Goal: Task Accomplishment & Management: Use online tool/utility

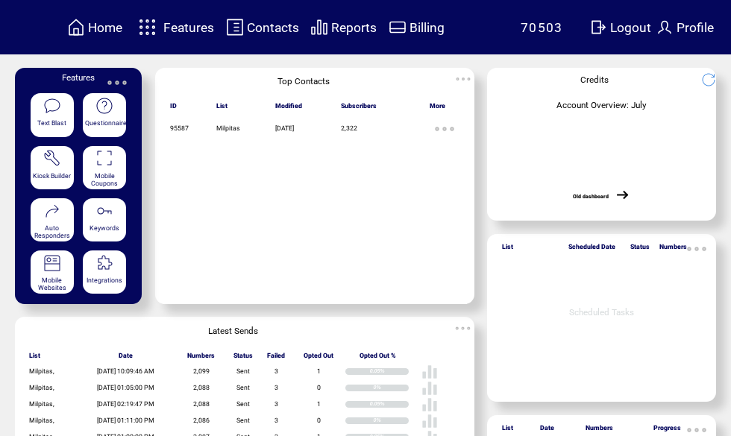
click at [185, 30] on span "Features" at bounding box center [188, 27] width 51 height 15
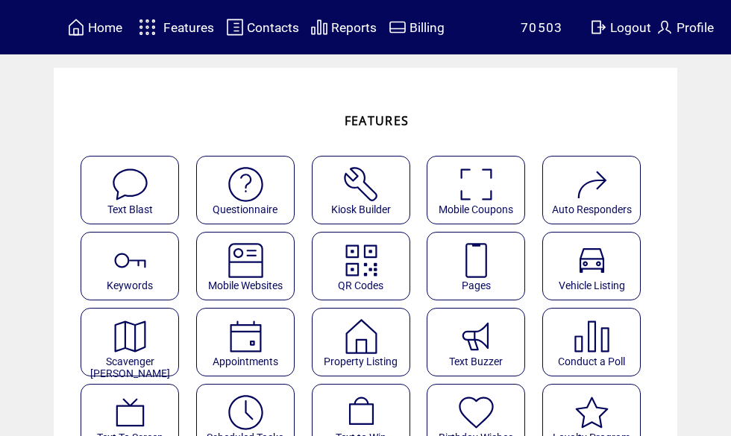
click at [494, 267] on img at bounding box center [476, 261] width 40 height 40
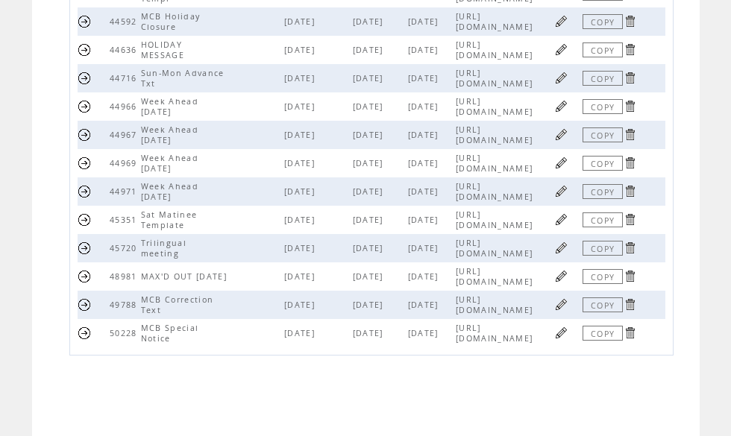
scroll to position [494, 0]
click at [564, 283] on link at bounding box center [561, 276] width 14 height 14
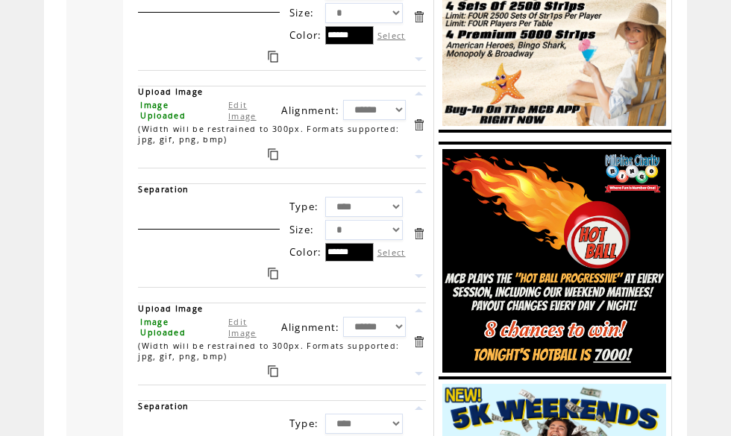
scroll to position [2187, 0]
click at [243, 122] on link "Edit Image" at bounding box center [242, 110] width 28 height 22
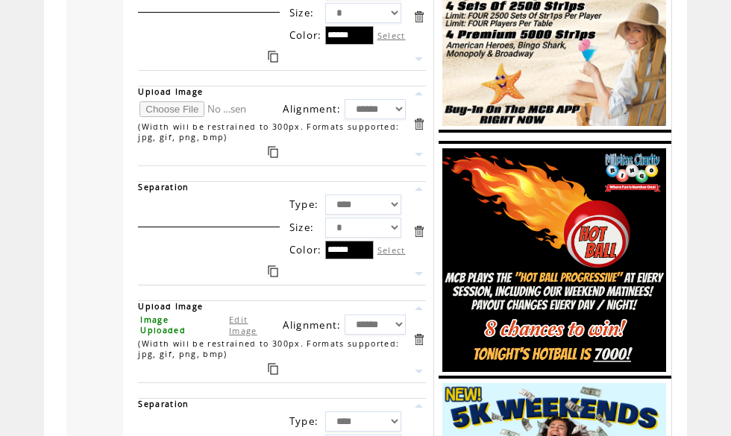
click at [176, 117] on input "file" at bounding box center [195, 109] width 112 height 16
type input "**********"
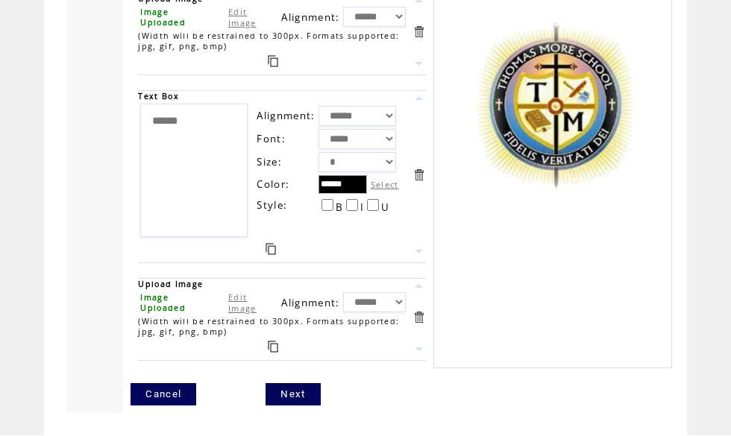
scroll to position [3156, 0]
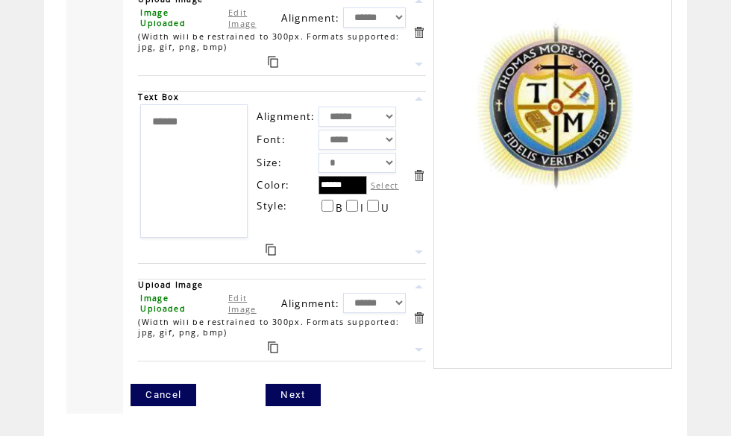
click at [289, 406] on link "Next" at bounding box center [292, 395] width 54 height 22
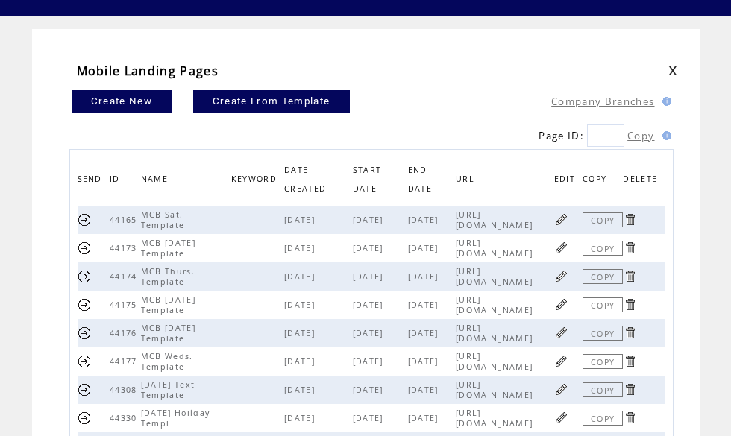
scroll to position [45, 0]
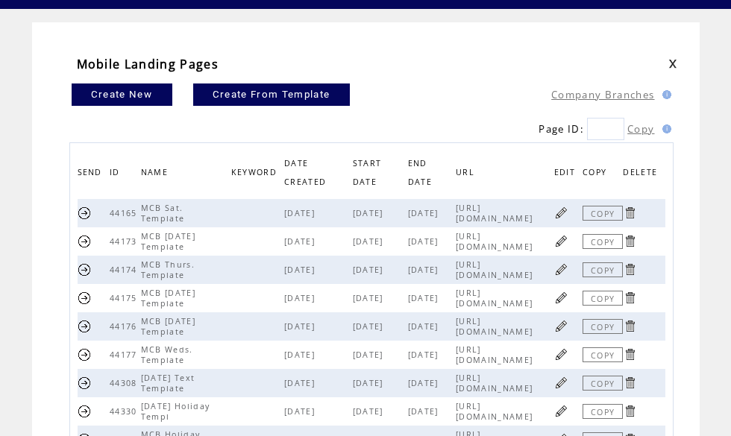
click at [565, 303] on link at bounding box center [561, 298] width 14 height 14
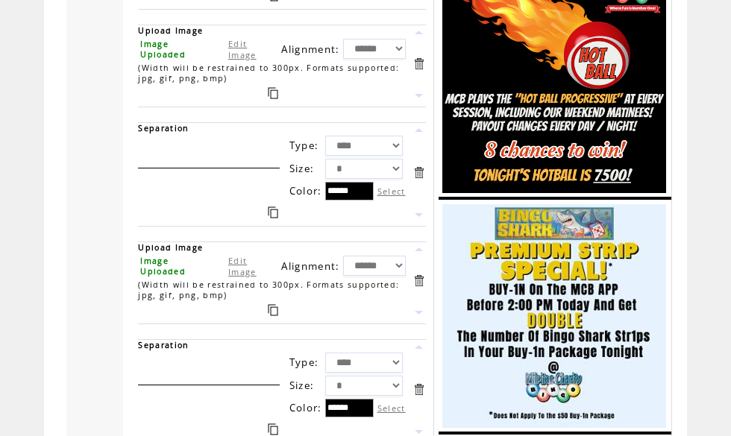
scroll to position [2026, 0]
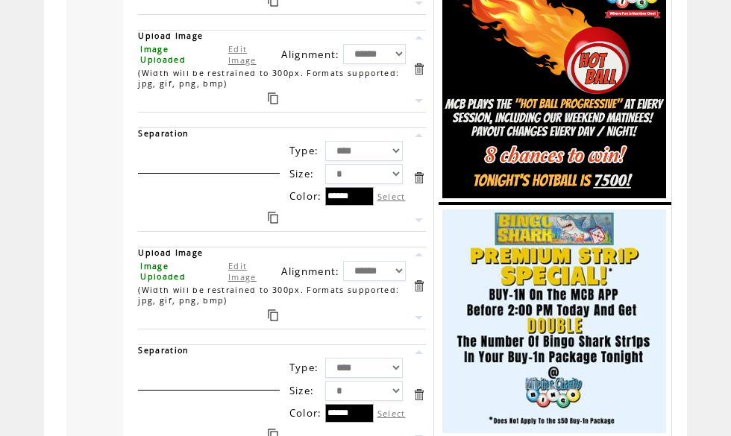
click at [244, 66] on link "Edit Image" at bounding box center [242, 54] width 28 height 22
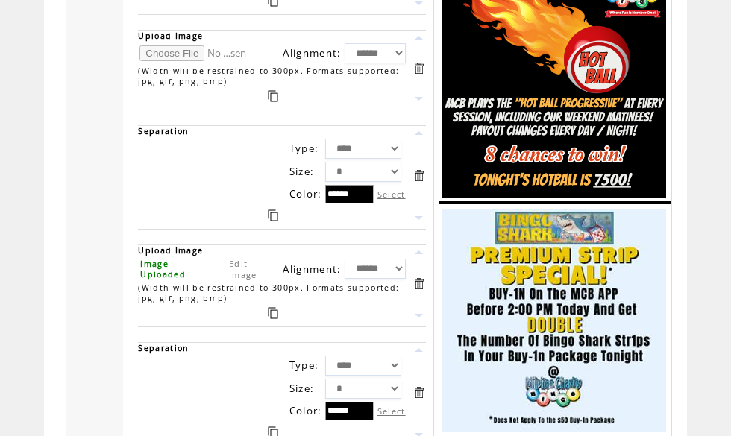
click at [177, 61] on input "file" at bounding box center [195, 53] width 112 height 16
type input "**********"
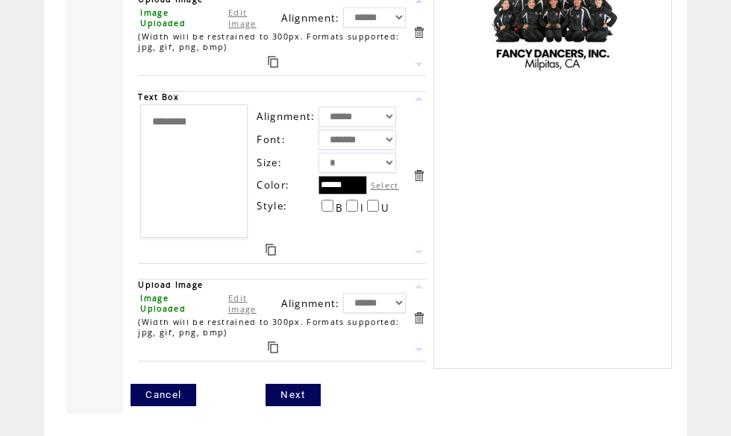
scroll to position [3156, 0]
click at [294, 406] on link "Next" at bounding box center [292, 395] width 54 height 22
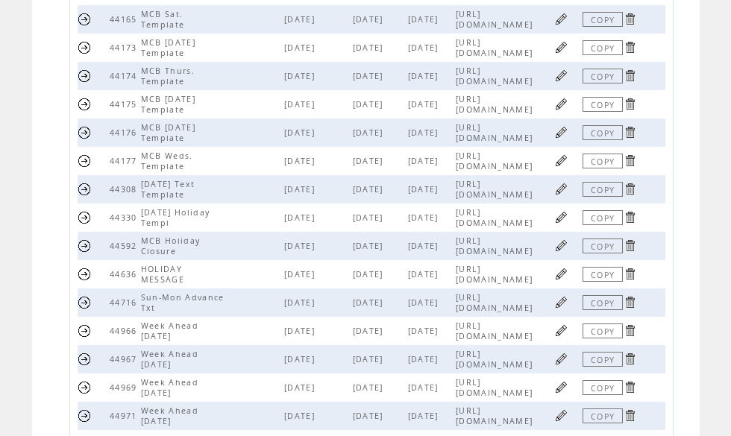
scroll to position [240, 0]
click at [562, 195] on link at bounding box center [561, 188] width 14 height 14
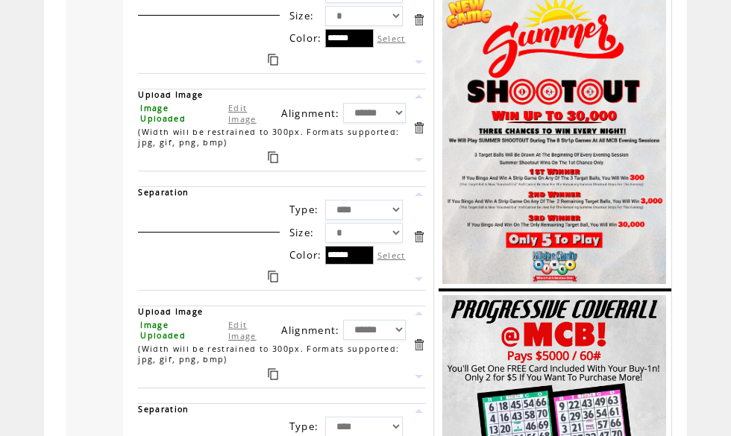
scroll to position [1127, 0]
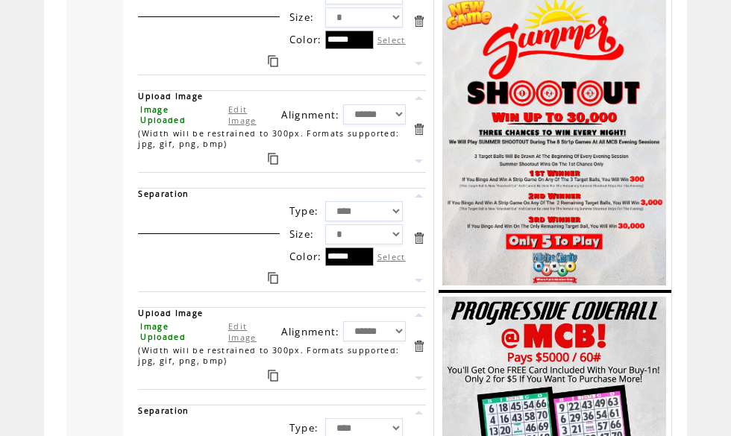
click at [241, 126] on link "Edit Image" at bounding box center [242, 115] width 28 height 22
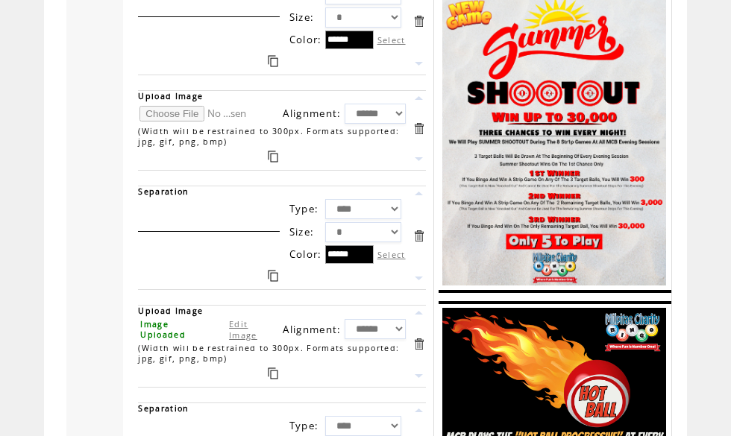
click at [170, 122] on input "file" at bounding box center [195, 114] width 112 height 16
type input "**********"
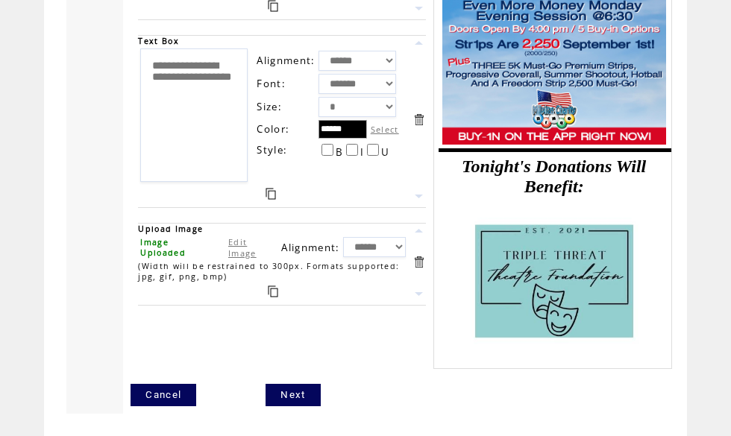
scroll to position [2070, 0]
click at [296, 397] on link "Next" at bounding box center [292, 395] width 54 height 22
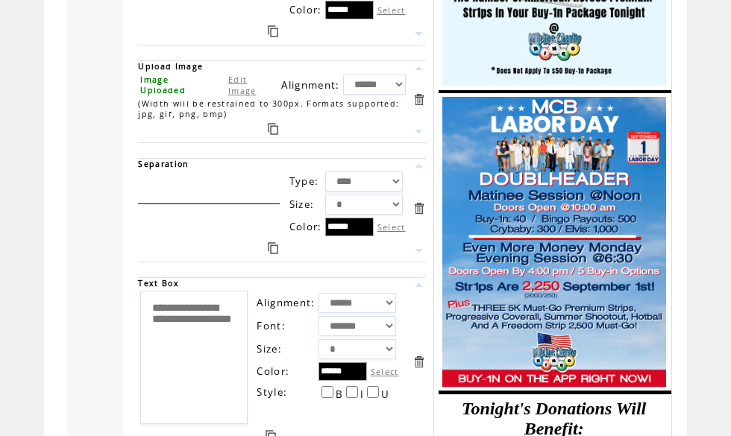
scroll to position [1789, 0]
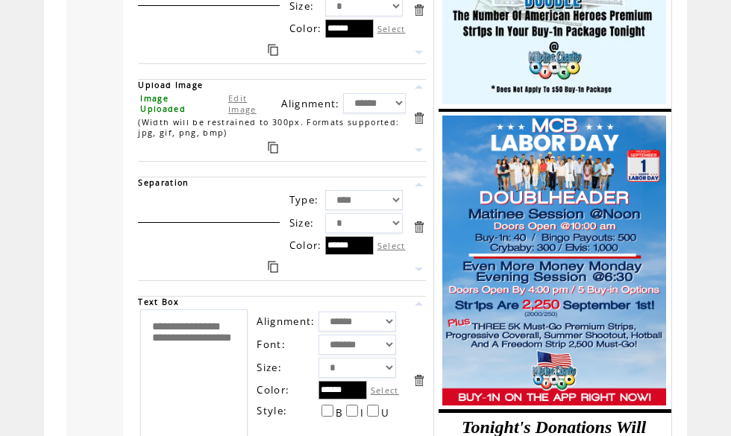
click at [245, 115] on link "Edit Image" at bounding box center [242, 103] width 28 height 22
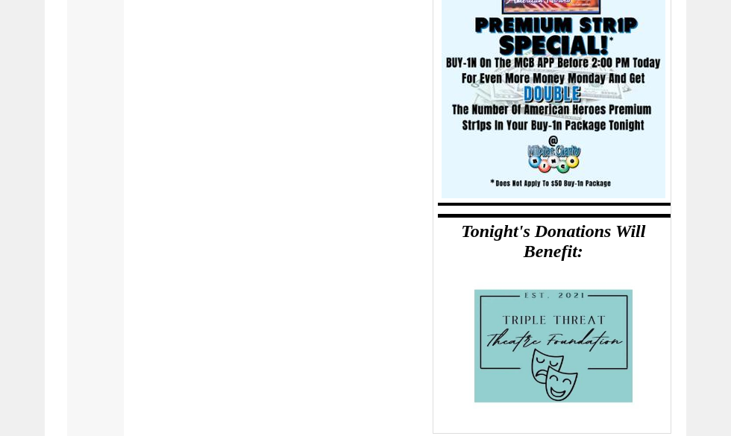
scroll to position [1918, 0]
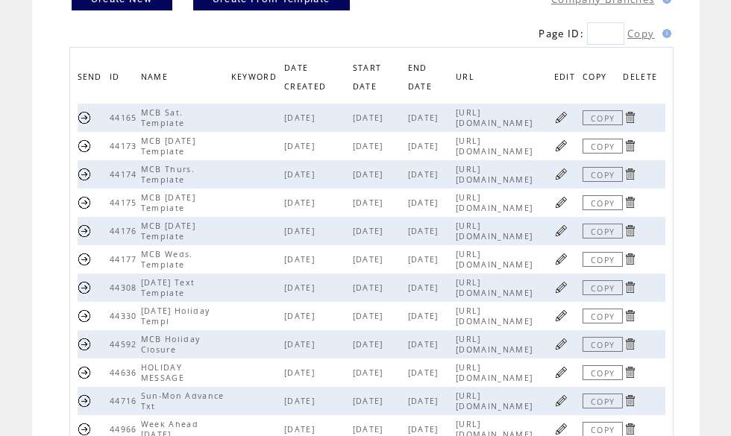
scroll to position [142, 0]
click at [565, 294] on link at bounding box center [561, 287] width 14 height 14
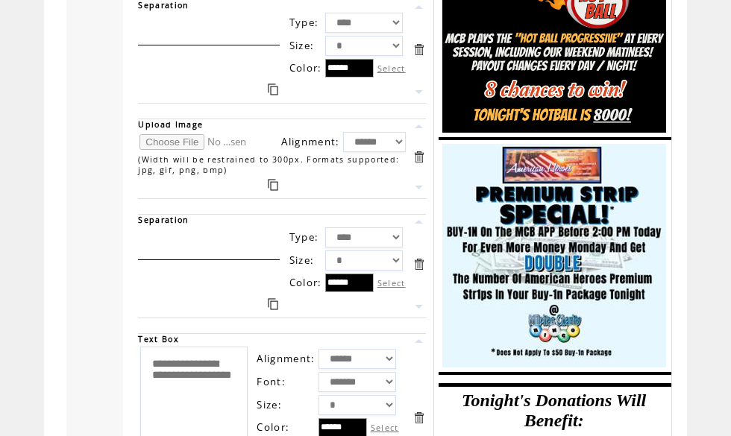
scroll to position [1750, 0]
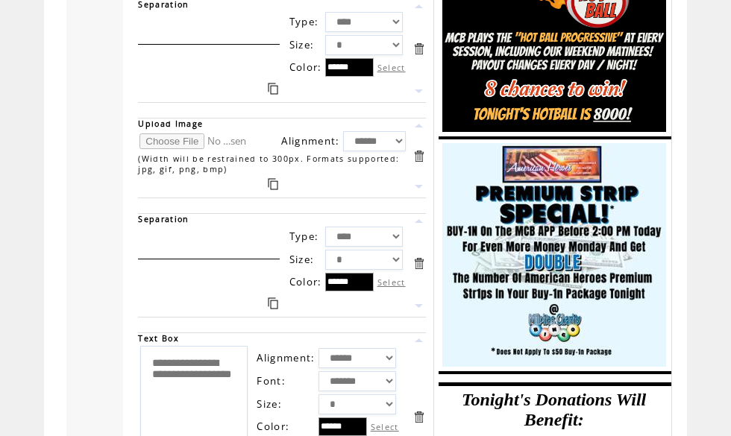
click at [172, 149] on input "file" at bounding box center [195, 141] width 112 height 16
type input "**********"
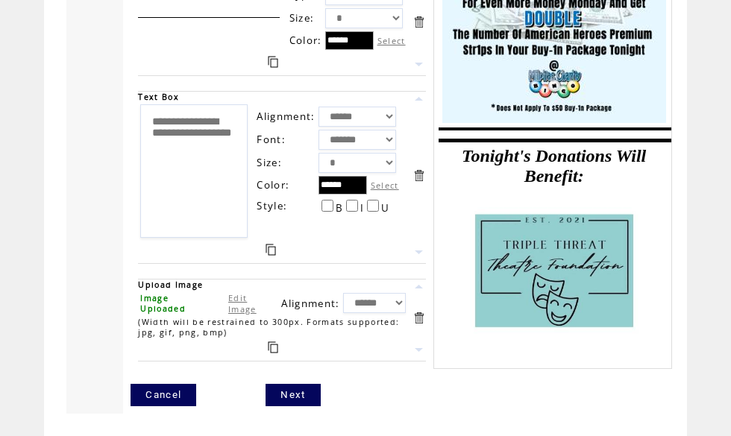
scroll to position [2000, 0]
click at [297, 406] on link "Next" at bounding box center [292, 395] width 54 height 22
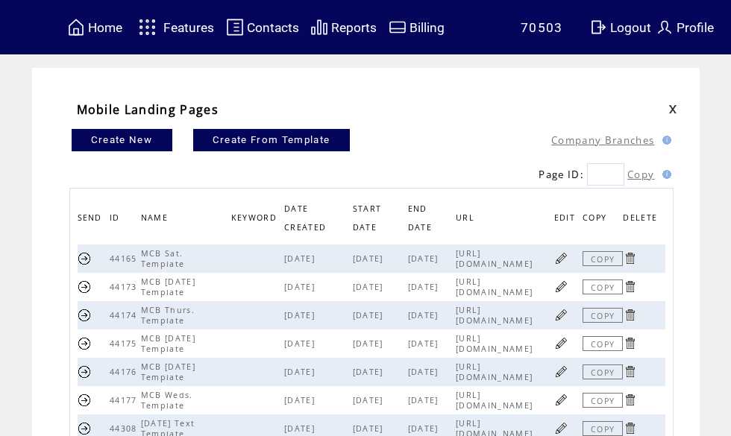
click at [93, 26] on span "Home" at bounding box center [105, 27] width 34 height 15
